Goal: Task Accomplishment & Management: Complete application form

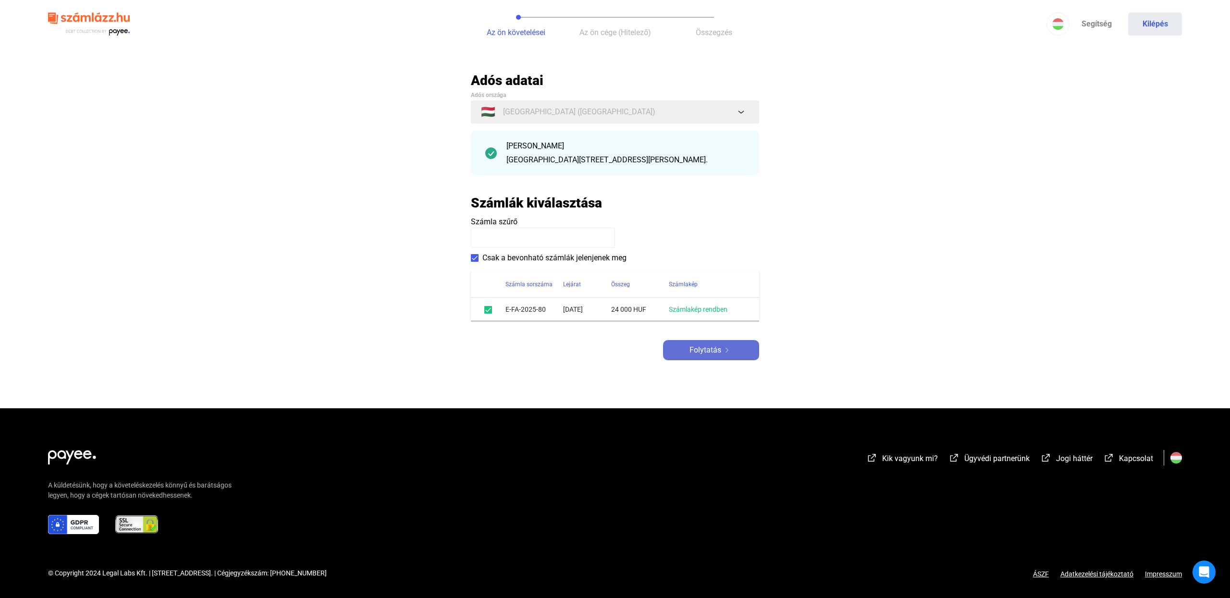
click at [681, 355] on div "Folytatás" at bounding box center [711, 351] width 90 height 12
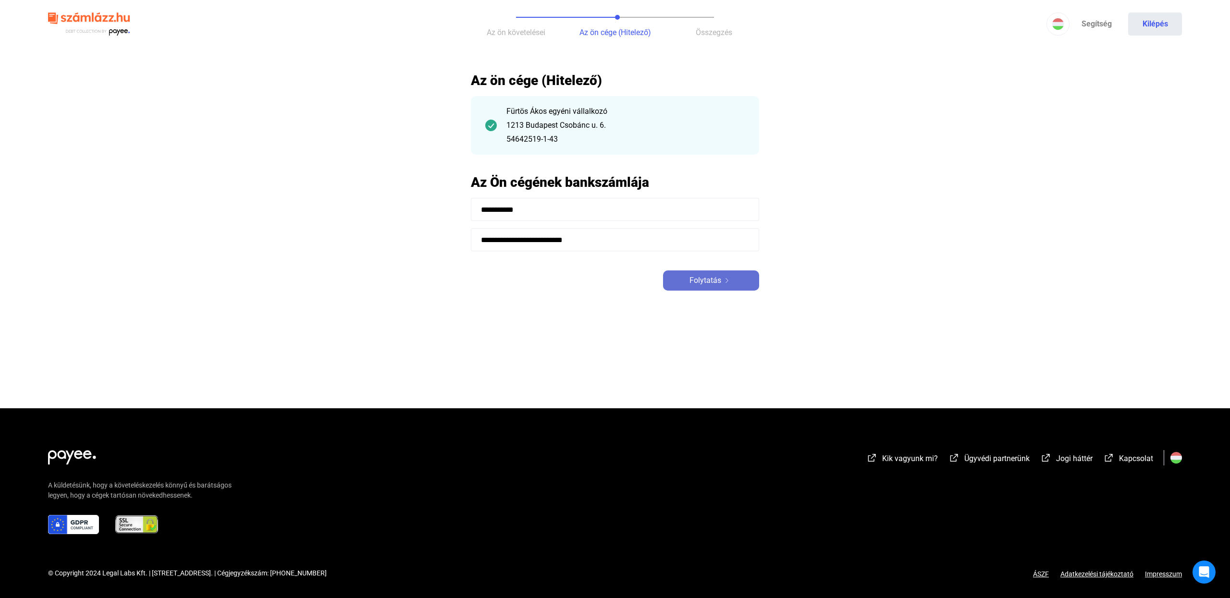
click at [731, 271] on button "Folytatás" at bounding box center [711, 281] width 96 height 20
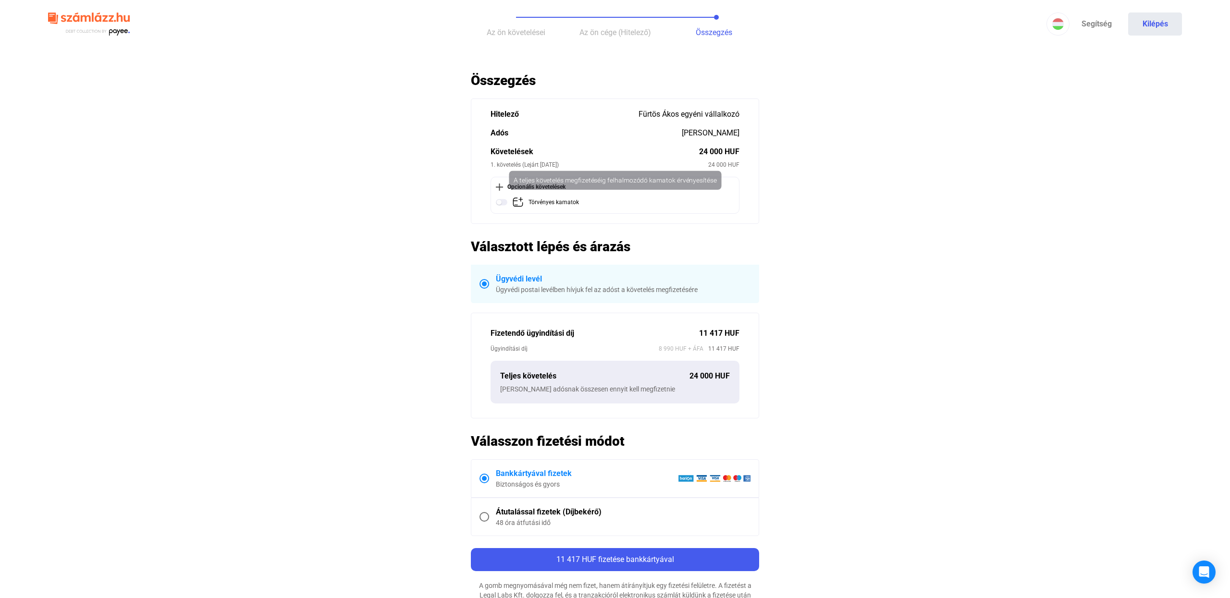
click at [526, 198] on div "Törvényes kamatok" at bounding box center [616, 203] width 240 height 12
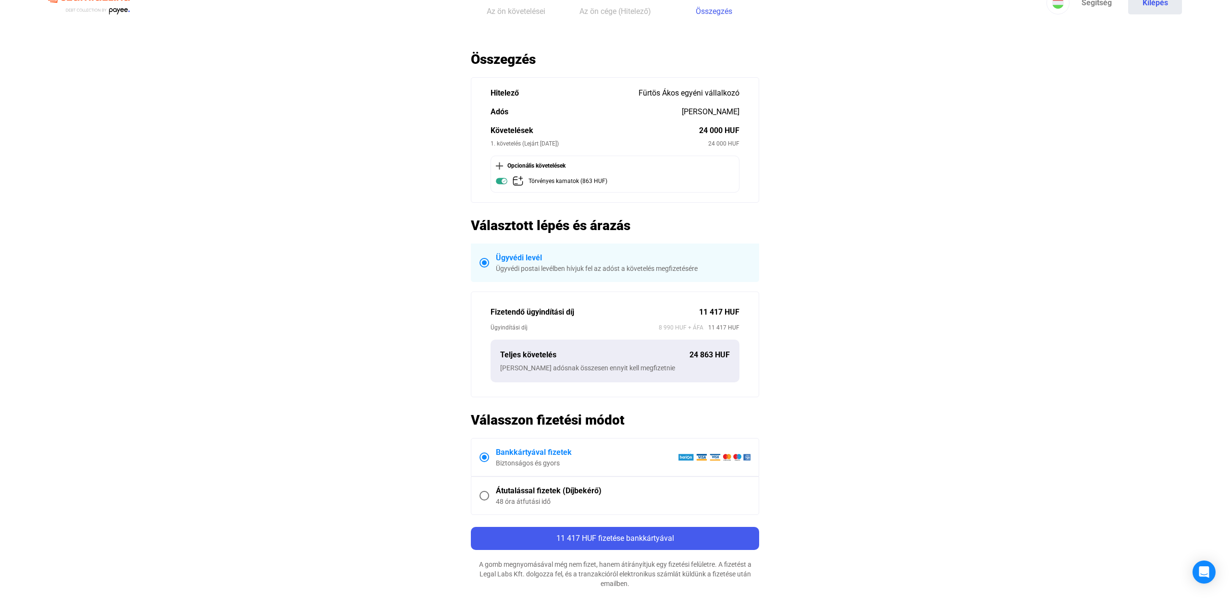
scroll to position [18, 0]
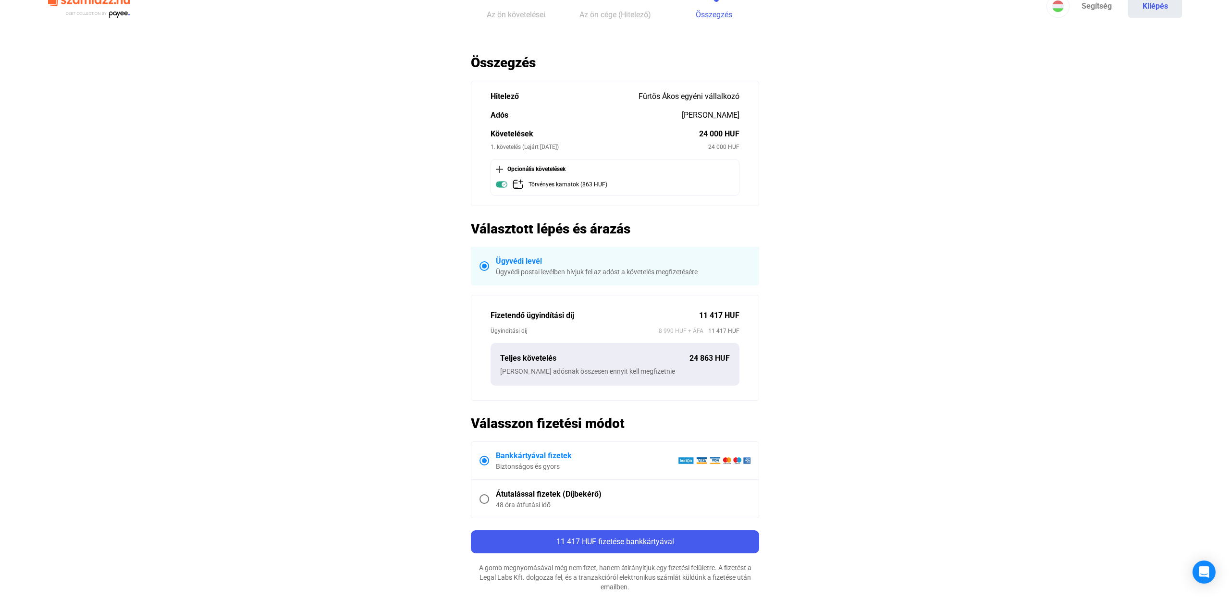
click at [507, 172] on div "Opcionális követelések" at bounding box center [615, 169] width 238 height 10
click at [505, 170] on div "Opcionális követelések" at bounding box center [615, 169] width 238 height 10
click at [499, 170] on img at bounding box center [499, 169] width 7 height 7
click at [536, 168] on div "Opcionális követelések" at bounding box center [615, 169] width 238 height 10
click at [512, 184] on div "Törvényes kamatok (863 HUF)" at bounding box center [616, 185] width 240 height 12
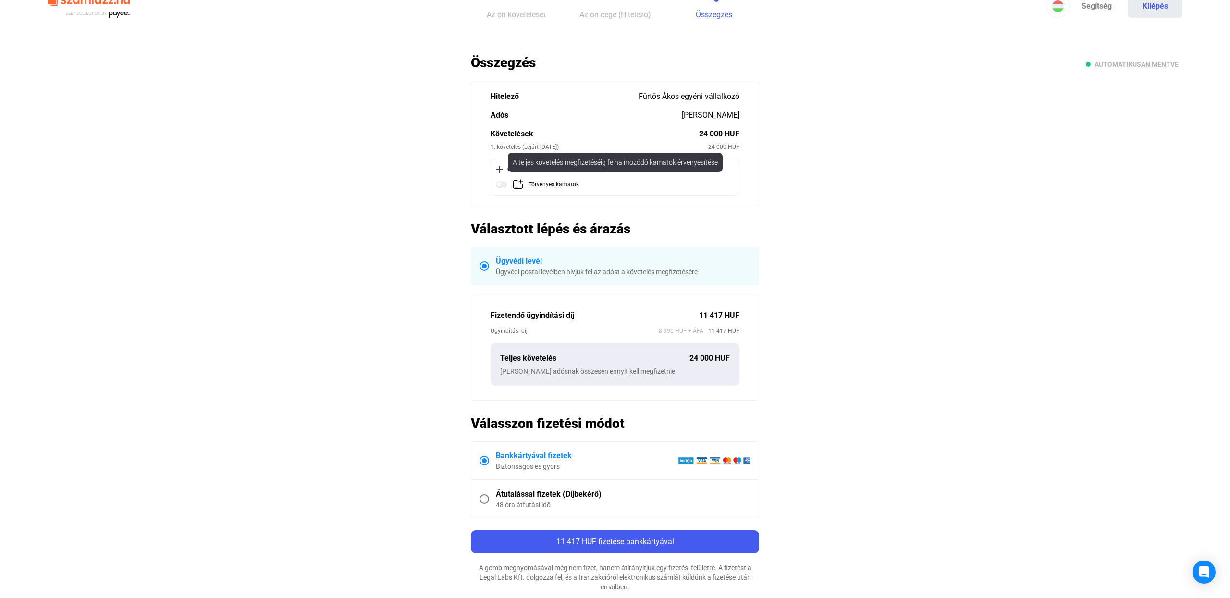
click at [521, 188] on img at bounding box center [518, 185] width 12 height 12
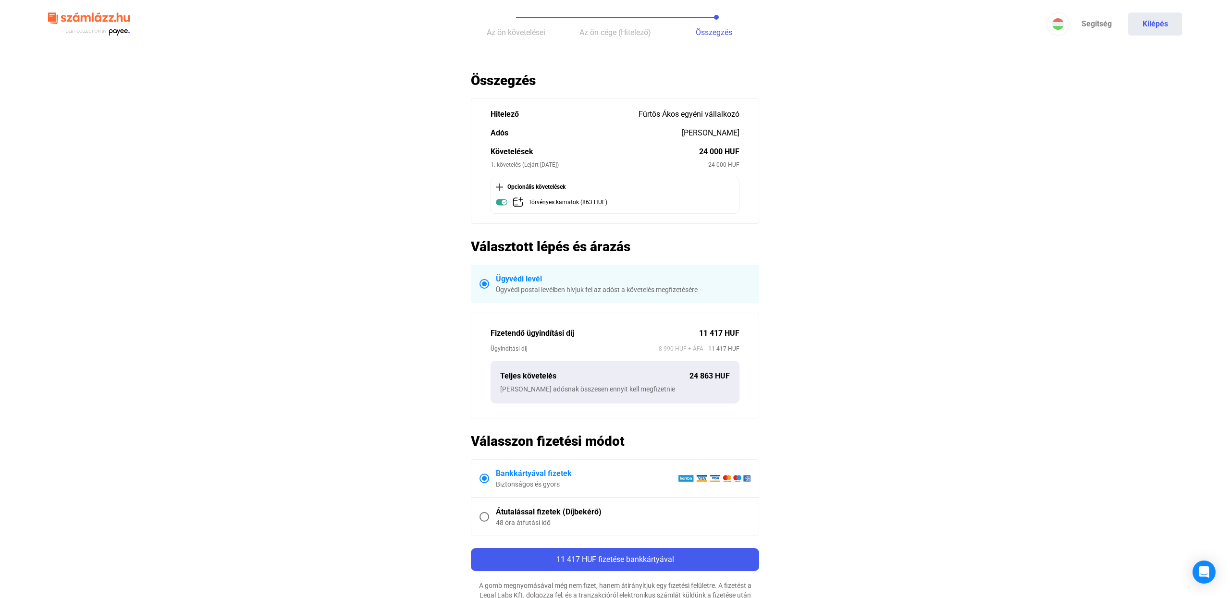
scroll to position [0, 0]
click at [523, 190] on div "Opcionális követelések" at bounding box center [615, 187] width 238 height 10
click at [503, 187] on div "Opcionális követelések" at bounding box center [615, 187] width 238 height 10
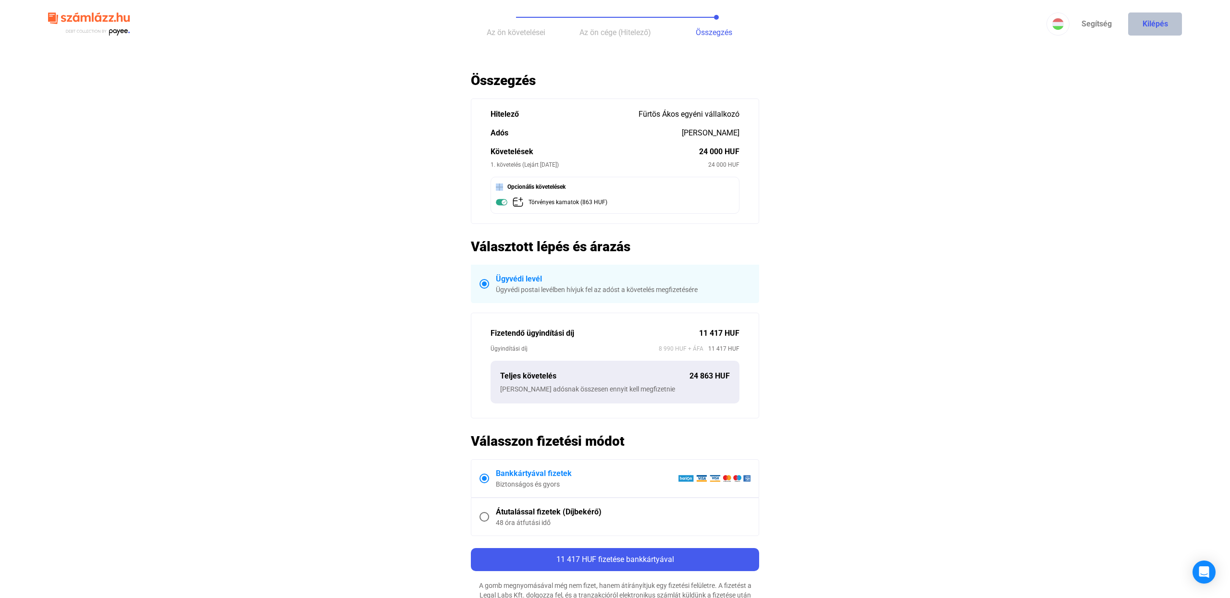
click at [1154, 16] on button "Kilépés" at bounding box center [1155, 23] width 54 height 23
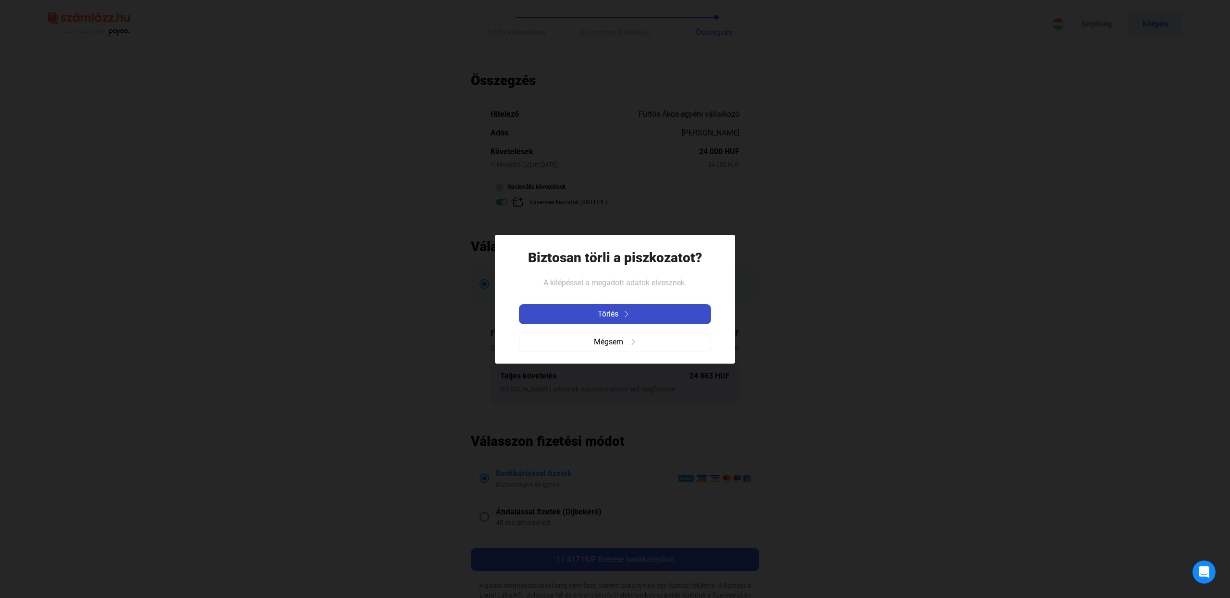
drag, startPoint x: 617, startPoint y: 315, endPoint x: 625, endPoint y: 310, distance: 9.9
click at [617, 314] on span "Törlés" at bounding box center [608, 315] width 21 height 12
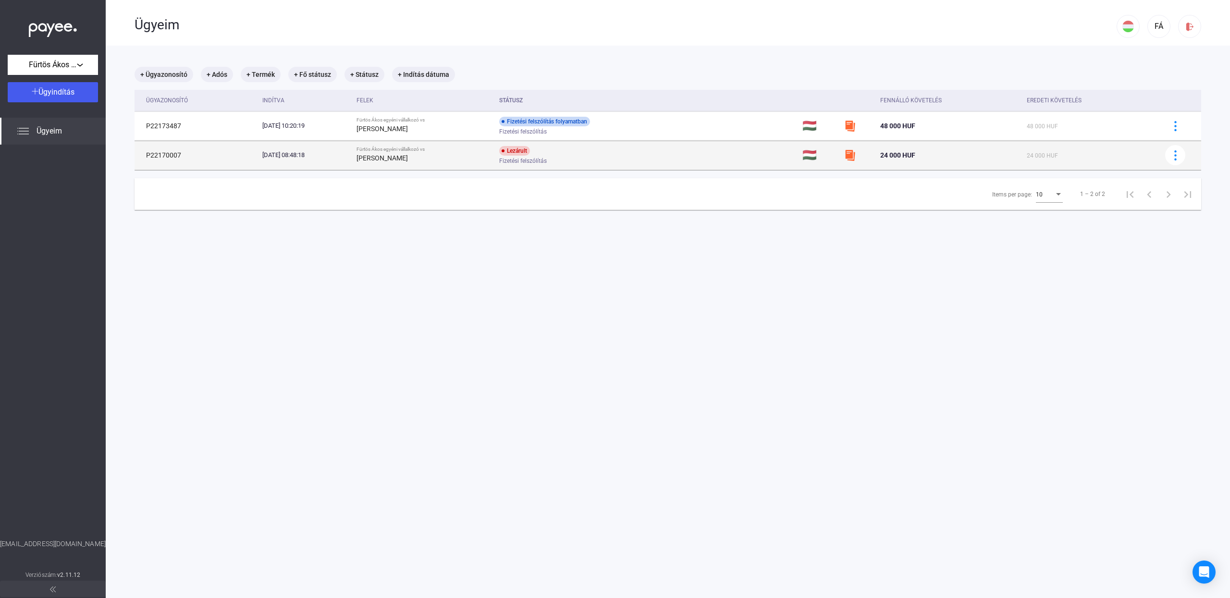
click at [633, 156] on div "Lezárult Fizetési felszólítás" at bounding box center [575, 155] width 153 height 19
click at [1182, 157] on div at bounding box center [1175, 155] width 14 height 10
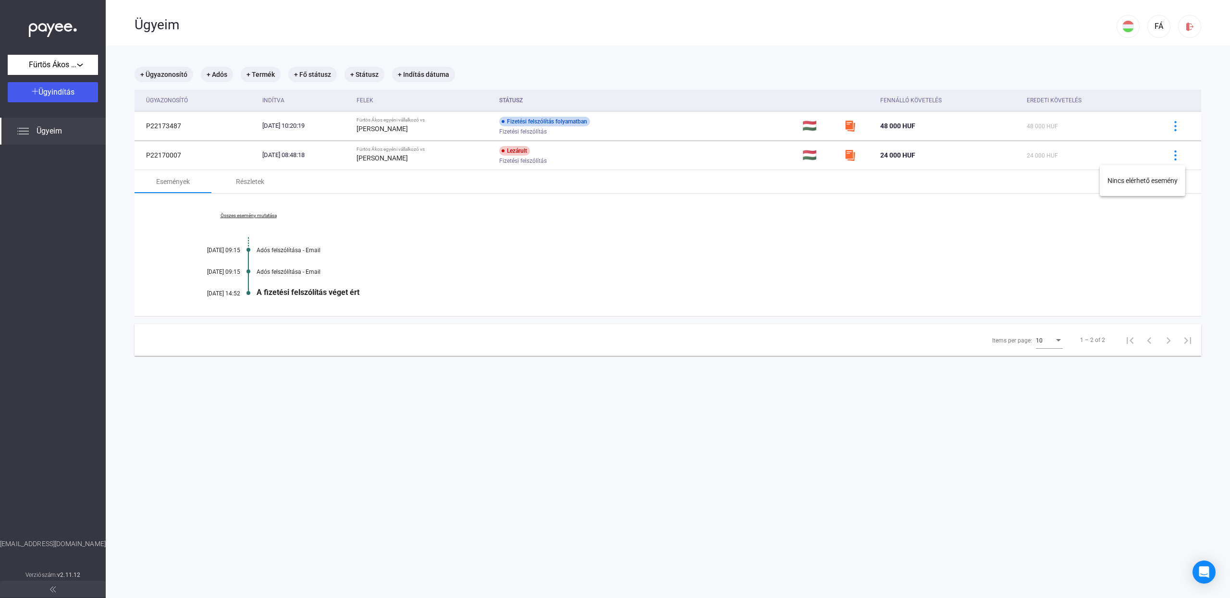
click at [240, 178] on div at bounding box center [615, 299] width 1230 height 598
click at [240, 180] on div "Részletek" at bounding box center [250, 182] width 28 height 12
